Goal: Transaction & Acquisition: Purchase product/service

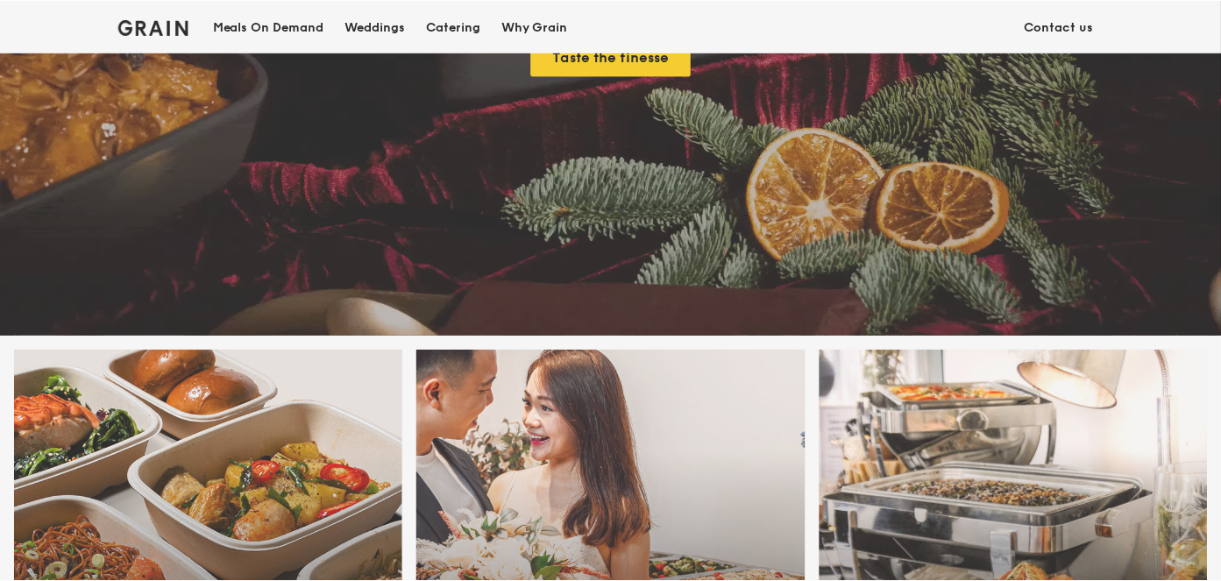
scroll to position [438, 0]
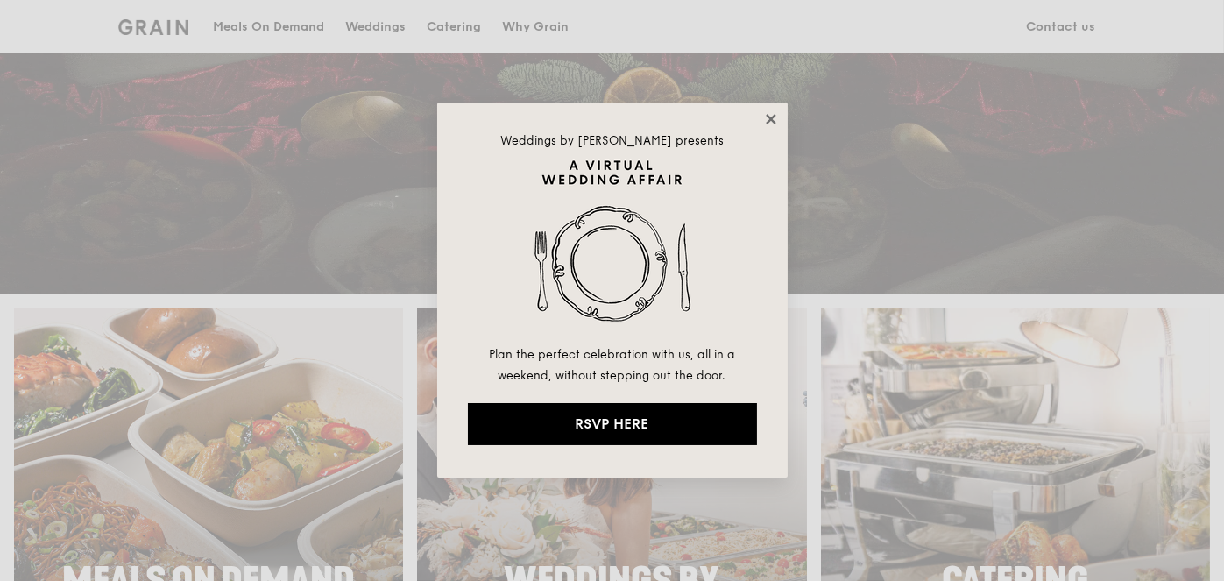
click at [770, 113] on icon at bounding box center [771, 119] width 16 height 16
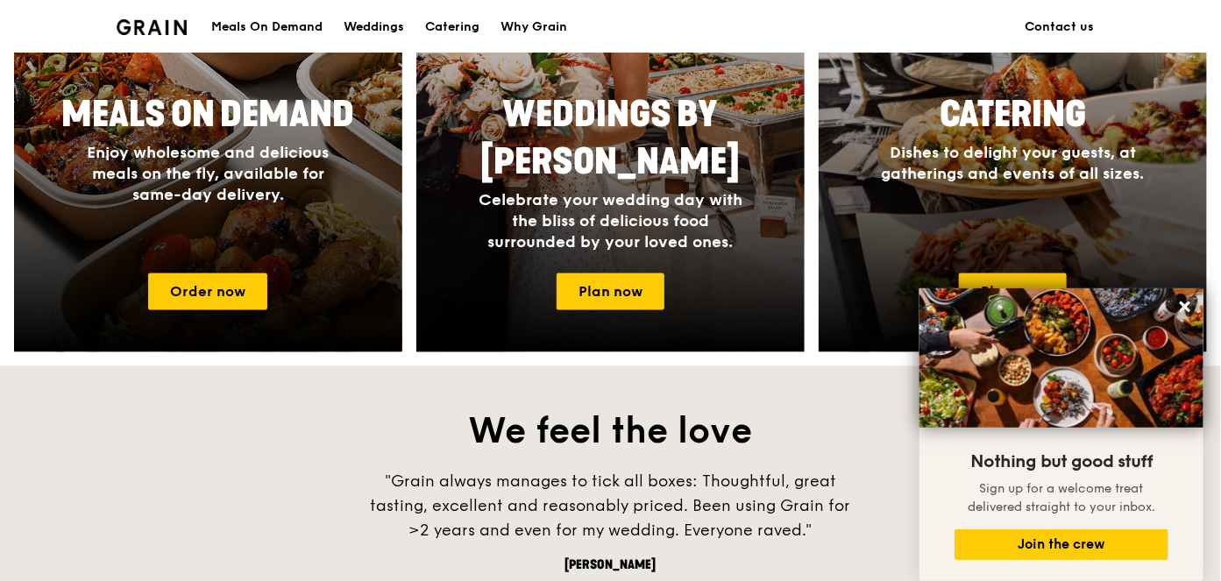
scroll to position [789, 0]
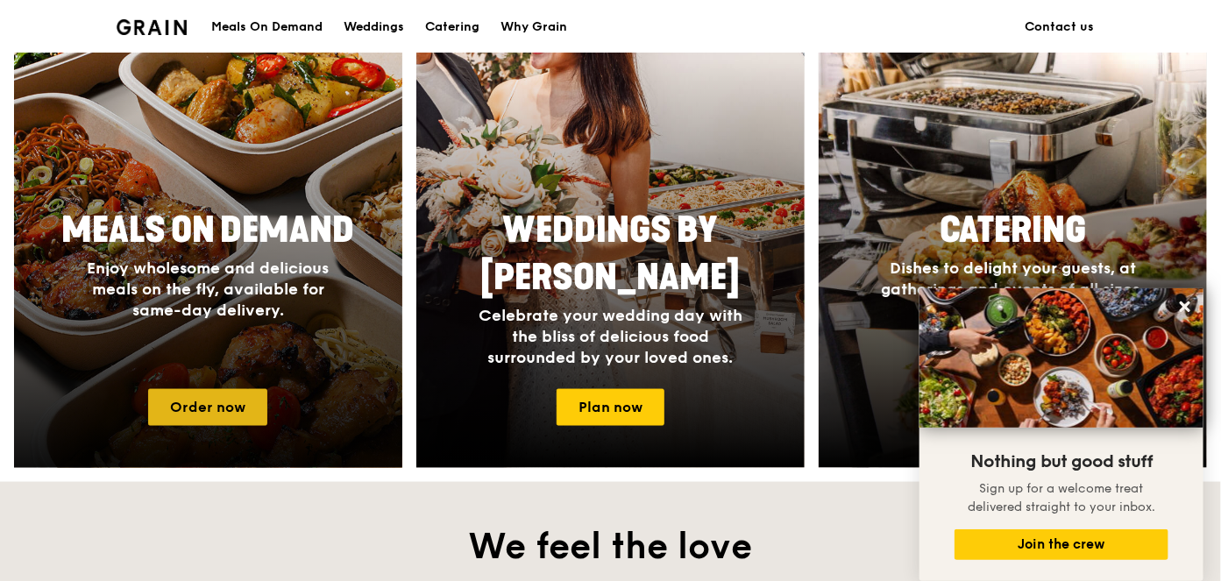
click at [196, 400] on link "Order now" at bounding box center [207, 407] width 119 height 37
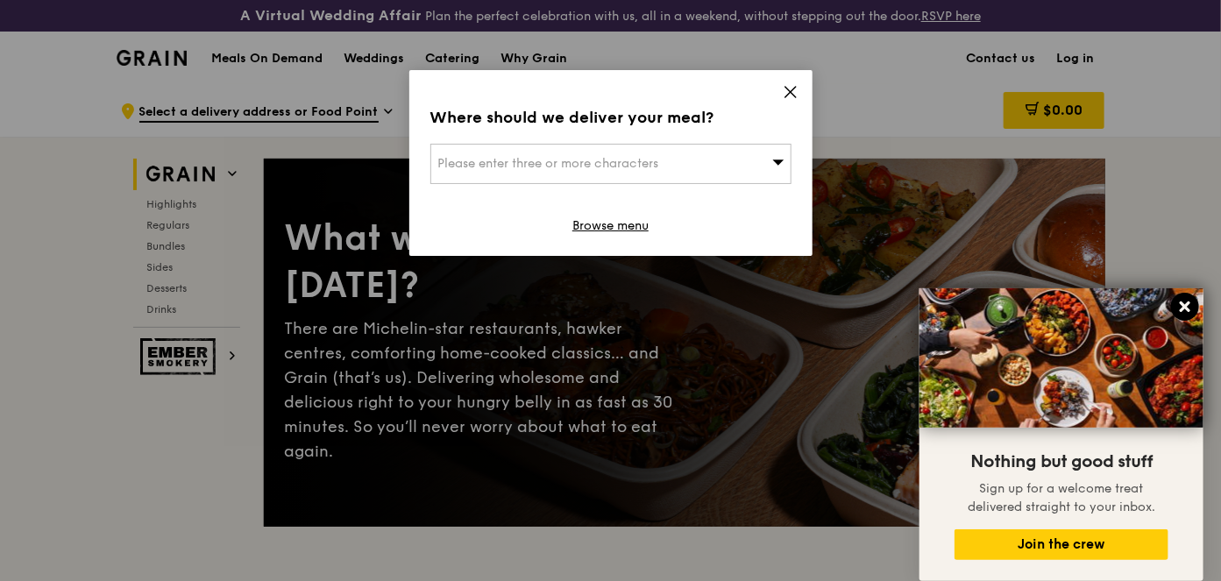
click at [1179, 304] on icon at bounding box center [1185, 307] width 16 height 16
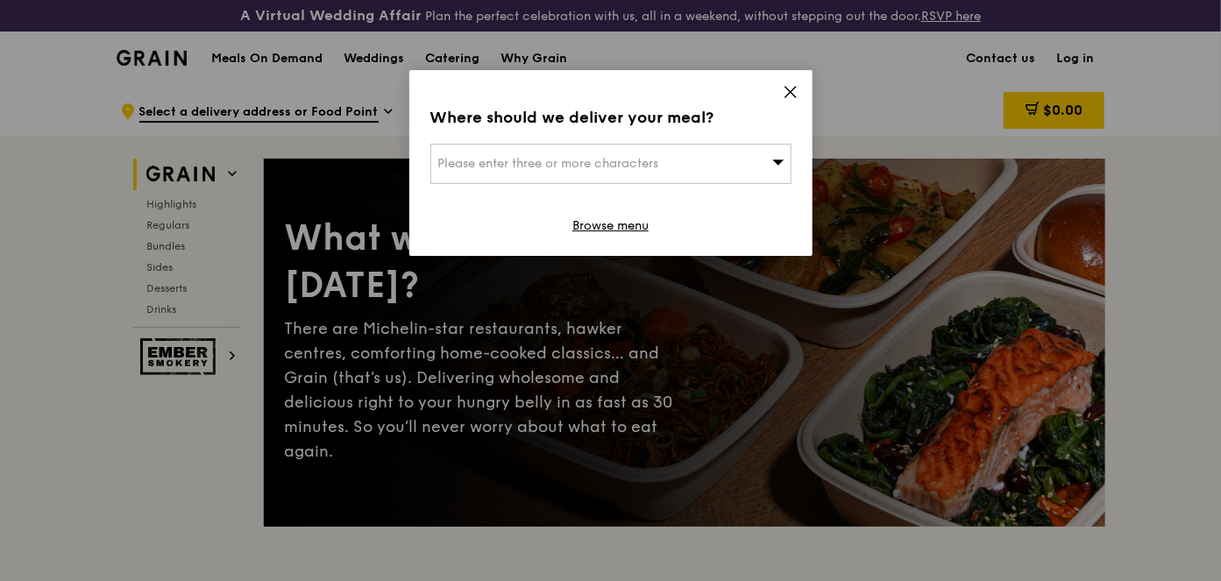
click at [790, 87] on icon at bounding box center [790, 92] width 16 height 16
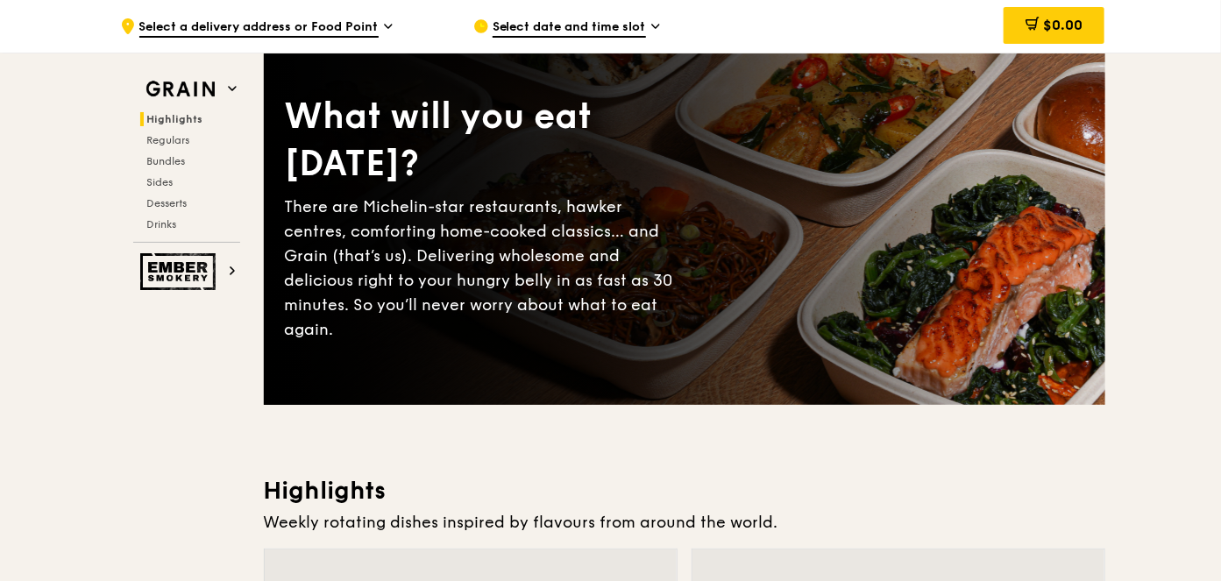
scroll to position [88, 0]
